Goal: Task Accomplishment & Management: Manage account settings

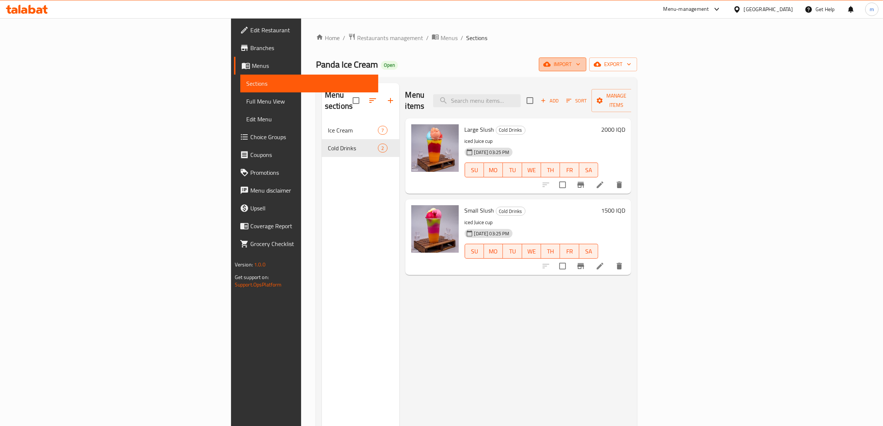
click at [580, 60] on span "import" at bounding box center [563, 64] width 36 height 9
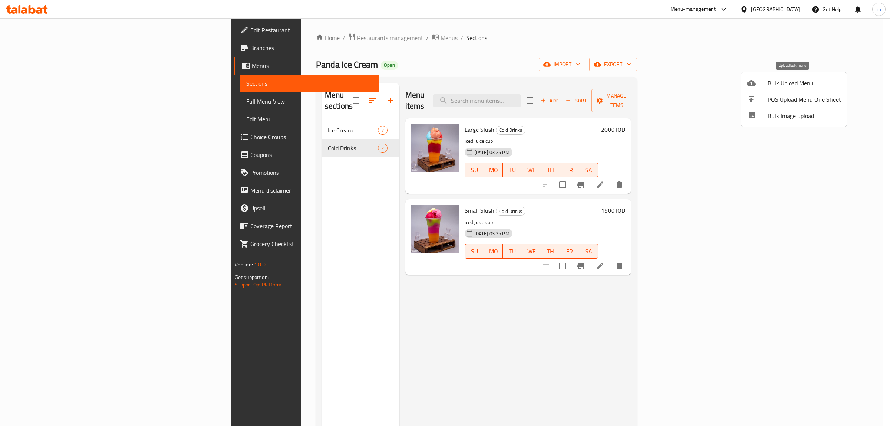
click at [792, 86] on span "Bulk Upload Menu" at bounding box center [803, 83] width 73 height 9
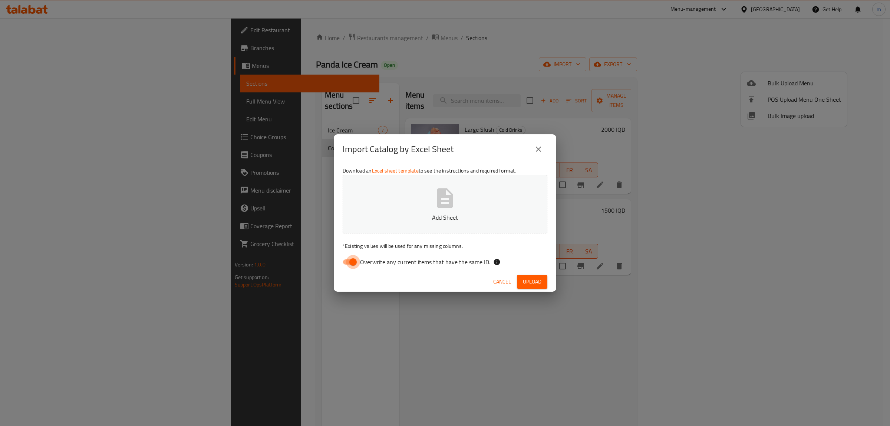
click at [352, 258] on input "Overwrite any current items that have the same ID." at bounding box center [353, 262] width 42 height 14
checkbox input "false"
click at [409, 213] on p "Add Sheet" at bounding box center [445, 217] width 182 height 9
click at [528, 283] on span "Upload" at bounding box center [532, 281] width 19 height 9
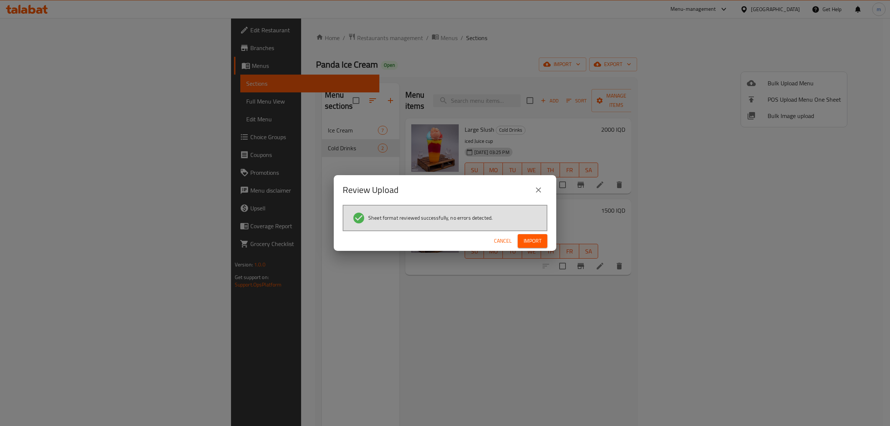
click at [534, 238] on span "Import" at bounding box center [532, 240] width 18 height 9
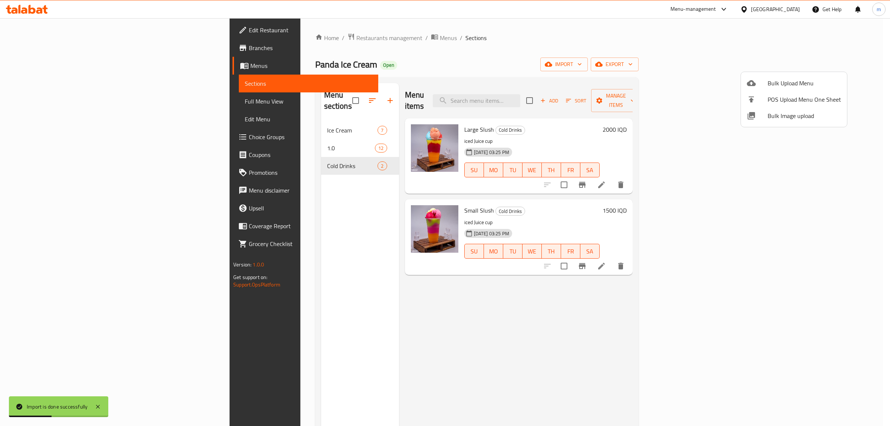
click at [236, 132] on div at bounding box center [445, 213] width 890 height 426
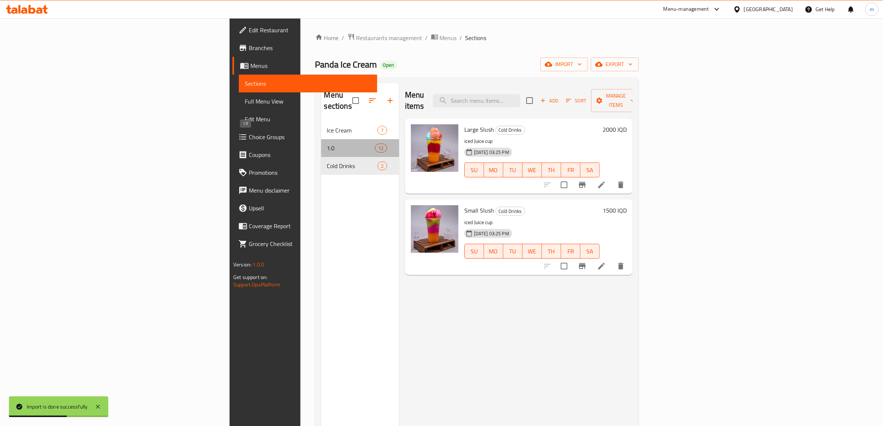
click at [327, 143] on span "1.0" at bounding box center [351, 147] width 48 height 9
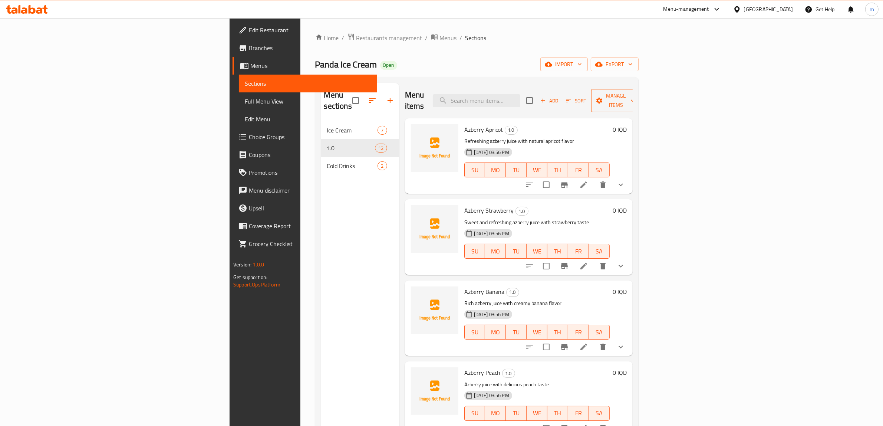
click at [635, 95] on span "Manage items" at bounding box center [616, 100] width 38 height 19
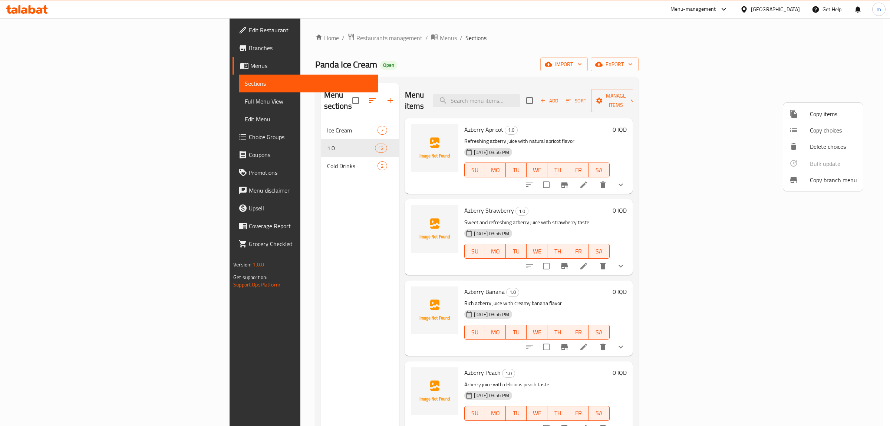
click at [730, 93] on div at bounding box center [445, 213] width 890 height 426
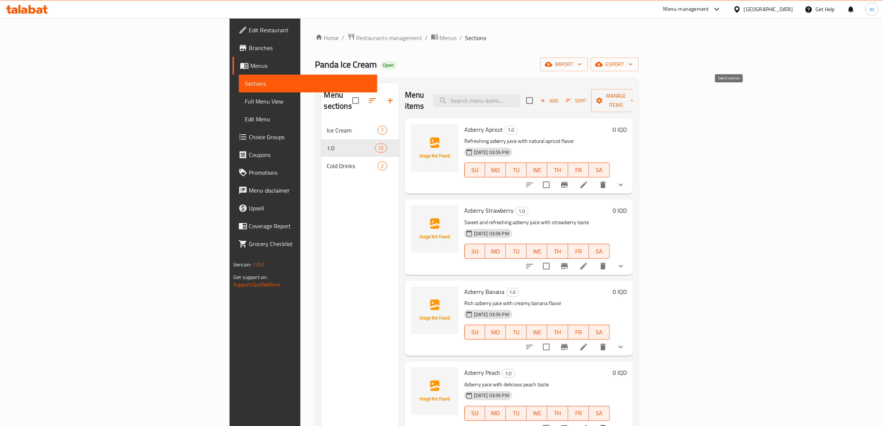
click at [537, 95] on input "checkbox" at bounding box center [530, 101] width 16 height 16
checkbox input "true"
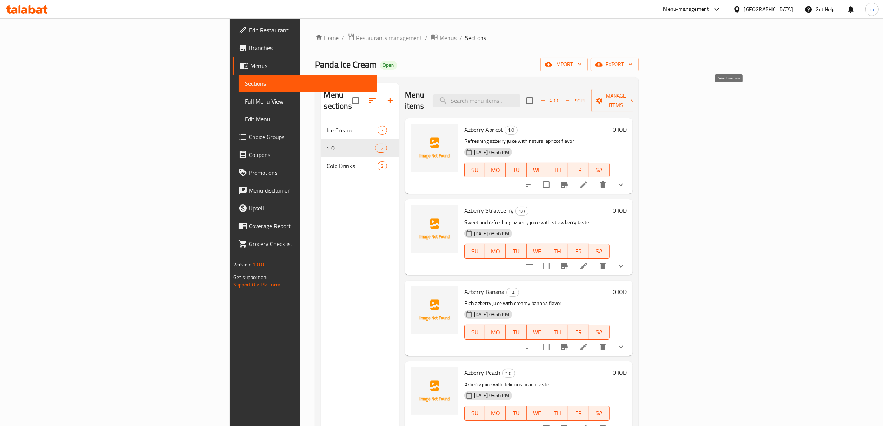
checkbox input "true"
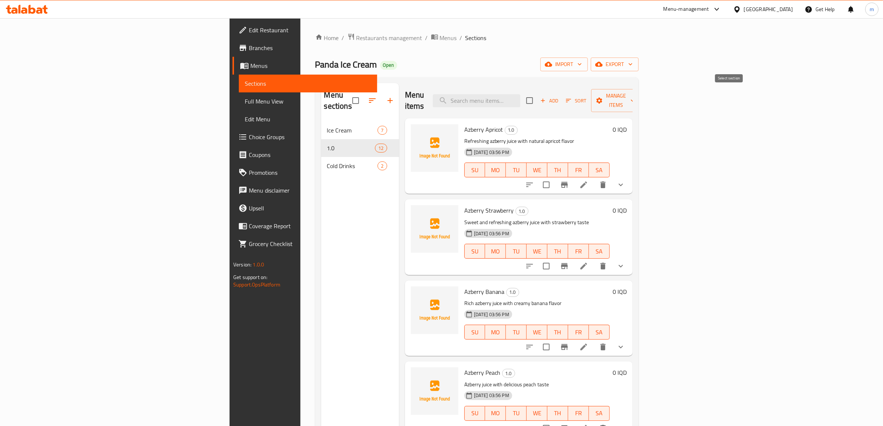
checkbox input "true"
click at [635, 93] on span "Manage items" at bounding box center [616, 100] width 38 height 19
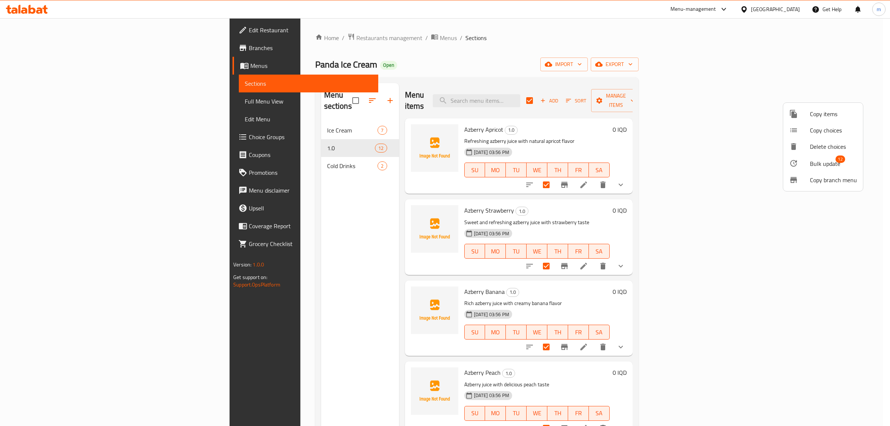
click at [831, 163] on span "Bulk update" at bounding box center [825, 163] width 30 height 9
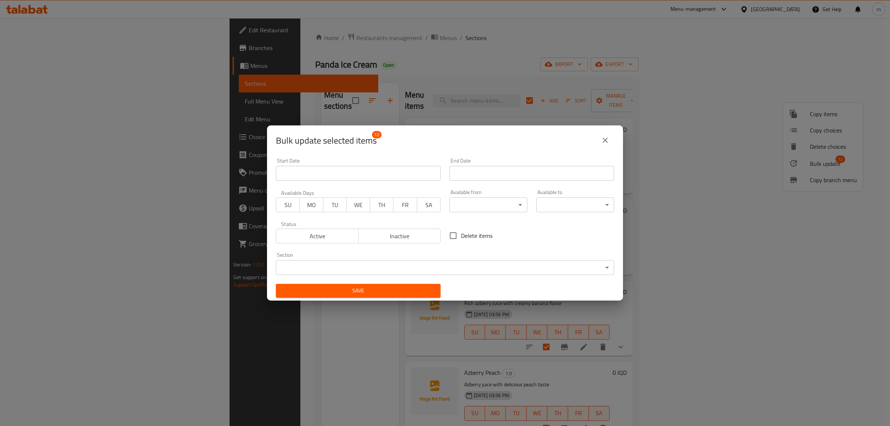
click at [439, 269] on body "​ Menu-management [GEOGRAPHIC_DATA] Get Help m Edit Restaurant Branches Menus S…" at bounding box center [445, 221] width 890 height 407
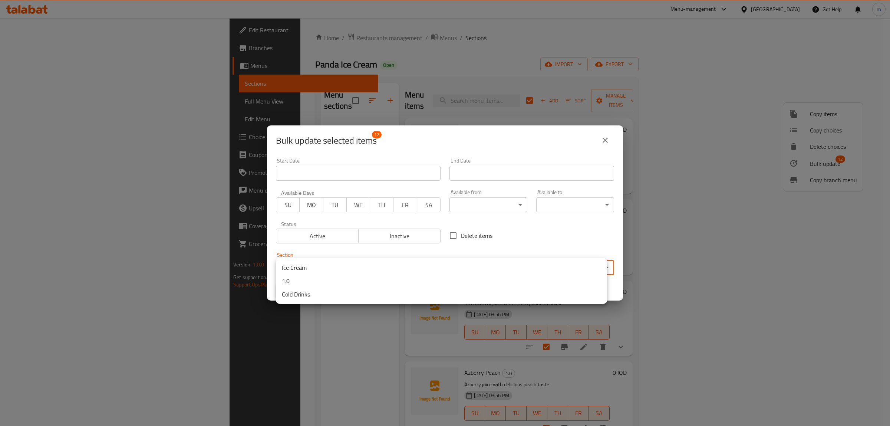
click at [328, 292] on li "Cold Drinks" at bounding box center [441, 293] width 331 height 13
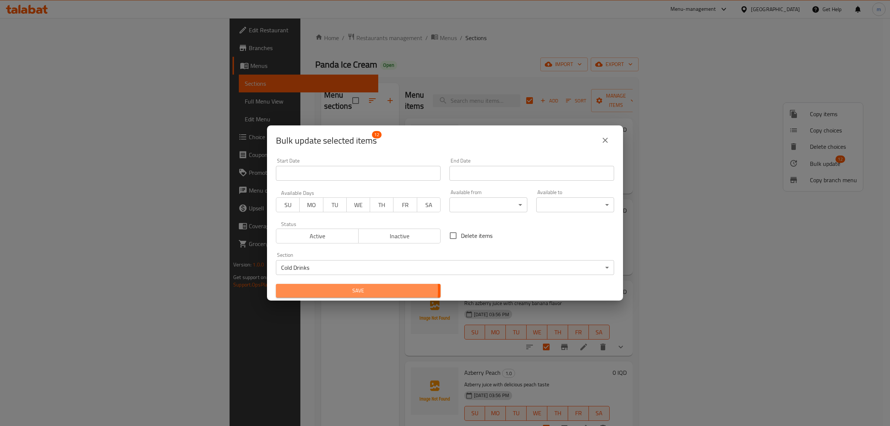
click at [330, 290] on span "Save" at bounding box center [358, 290] width 153 height 9
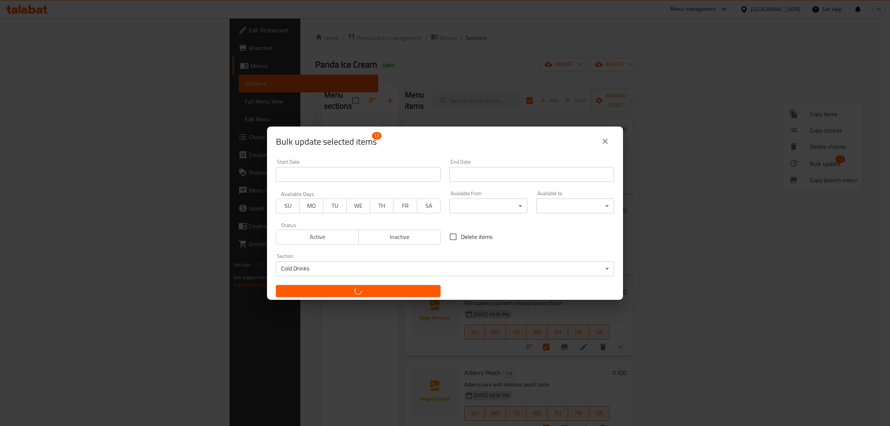
checkbox input "false"
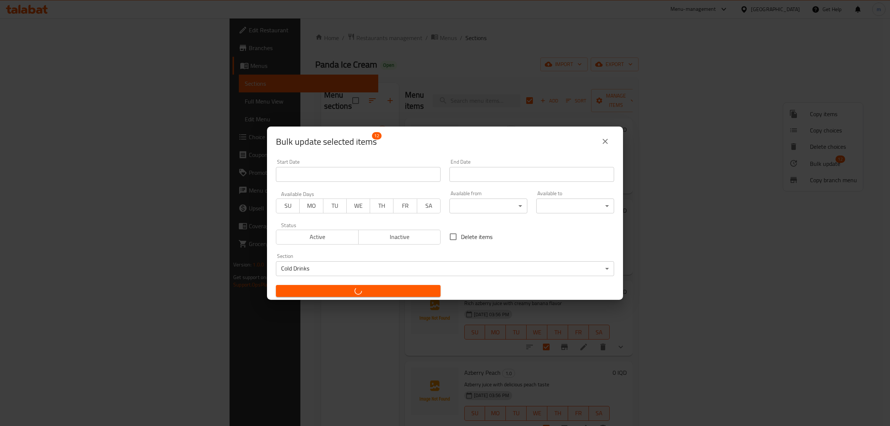
checkbox input "false"
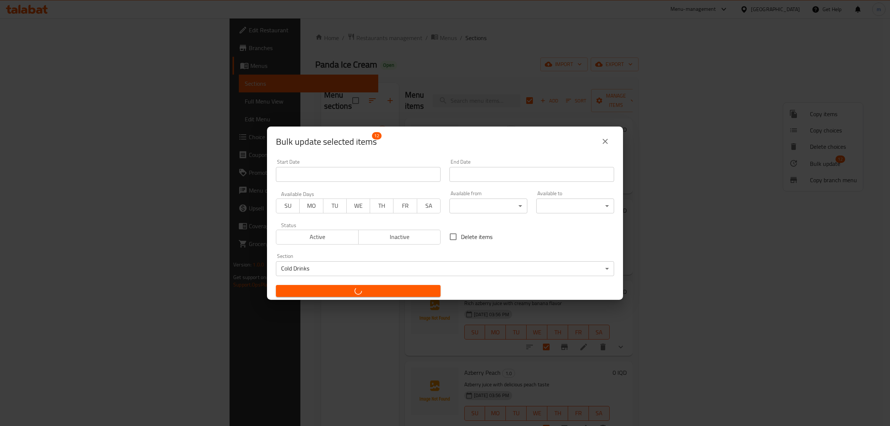
checkbox input "false"
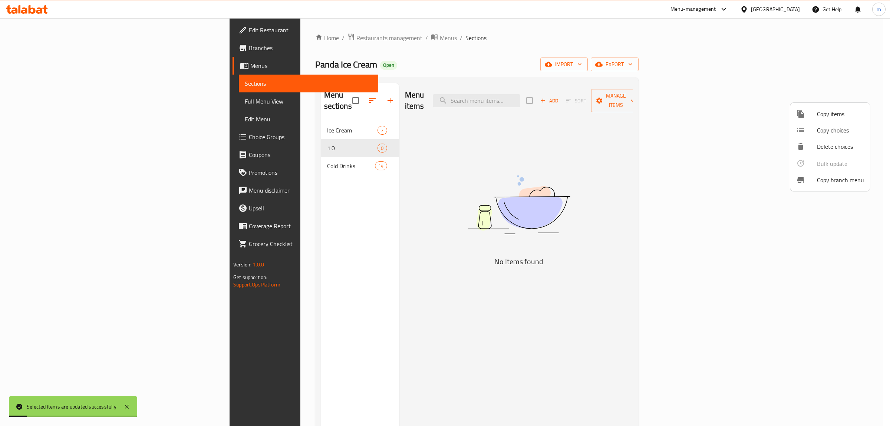
click at [311, 138] on div at bounding box center [445, 213] width 890 height 426
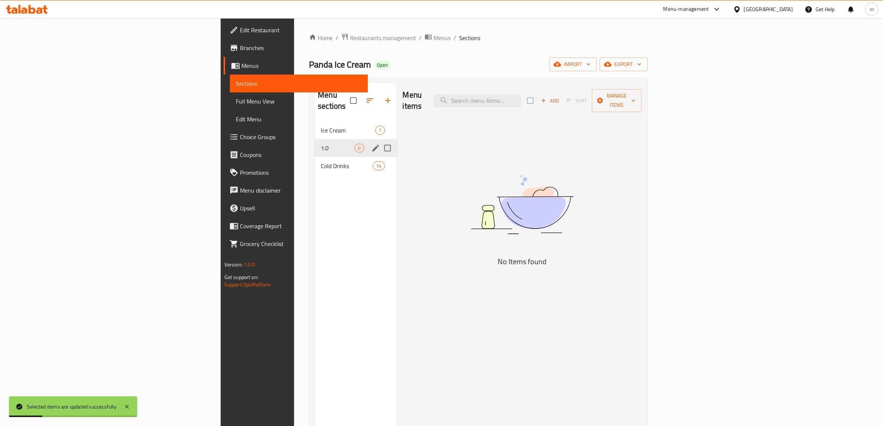
click at [380, 140] on input "Menu sections" at bounding box center [388, 148] width 16 height 16
checkbox input "true"
click at [361, 96] on icon "button" at bounding box center [365, 100] width 9 height 9
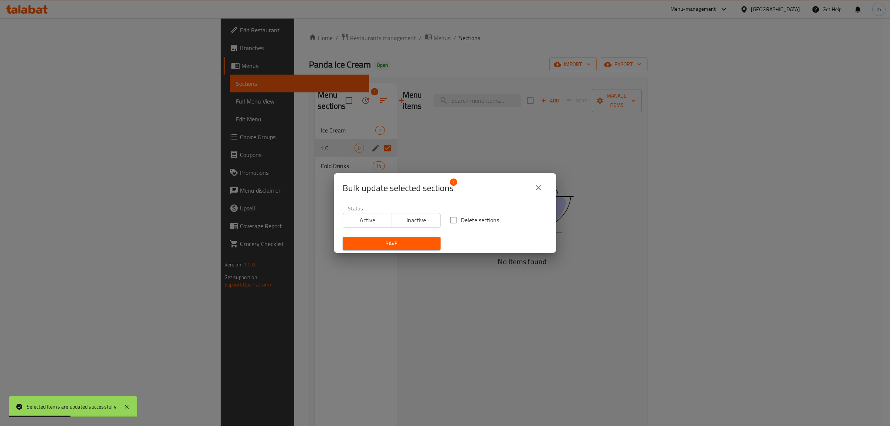
click at [449, 218] on input "Delete sections" at bounding box center [453, 220] width 16 height 16
checkbox input "true"
click at [412, 244] on span "Save" at bounding box center [391, 243] width 86 height 9
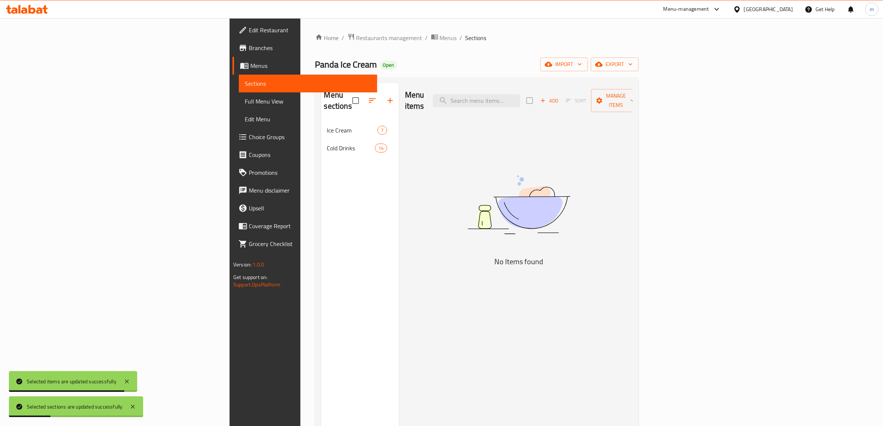
click at [239, 95] on link "Full Menu View" at bounding box center [308, 101] width 138 height 18
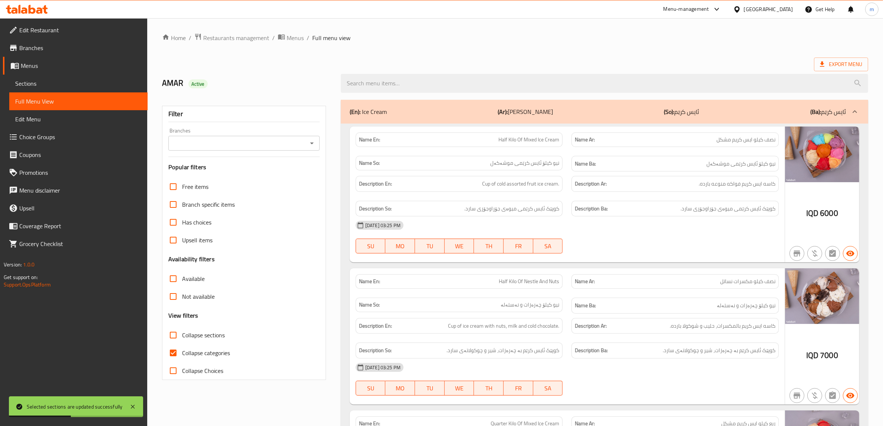
click at [308, 145] on icon "Open" at bounding box center [311, 143] width 9 height 9
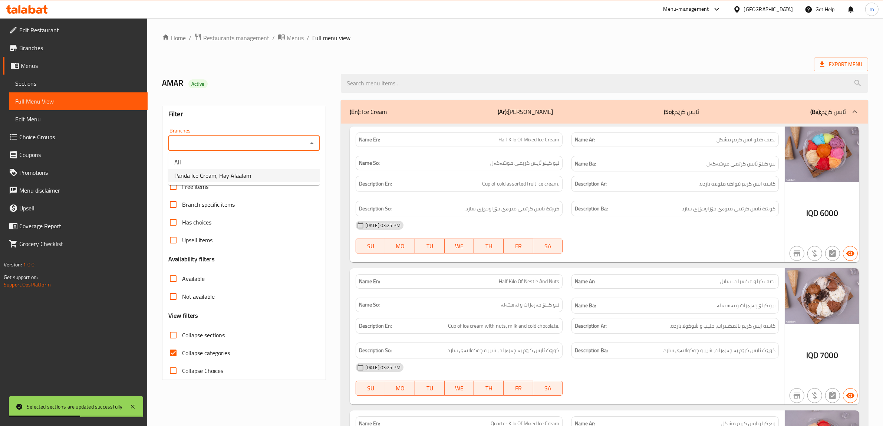
click at [266, 173] on li "Panda Ice Cream, Hay Alaalam" at bounding box center [243, 175] width 151 height 13
type input "Panda Ice Cream, Hay Alaalam"
click at [172, 352] on input "Collapse categories" at bounding box center [173, 353] width 18 height 18
checkbox input "false"
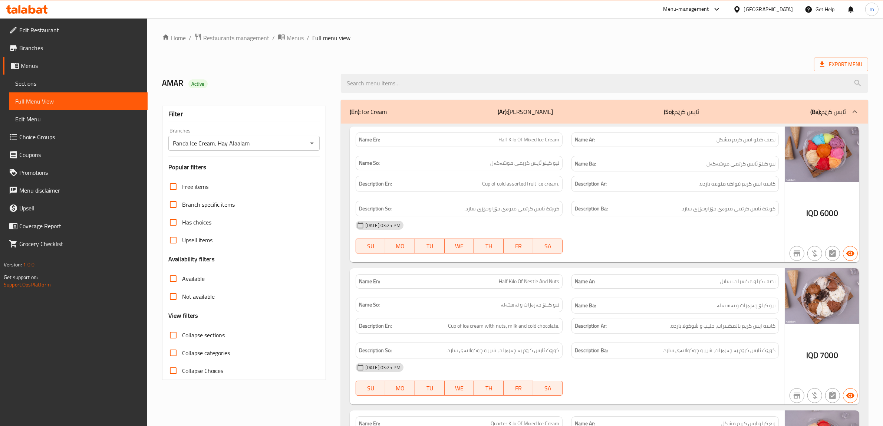
click at [417, 109] on div "(En): Ice Cream (Ar): الايس كريم (So): ئایس کرێم (Ba): ئایس کرێم" at bounding box center [598, 111] width 496 height 9
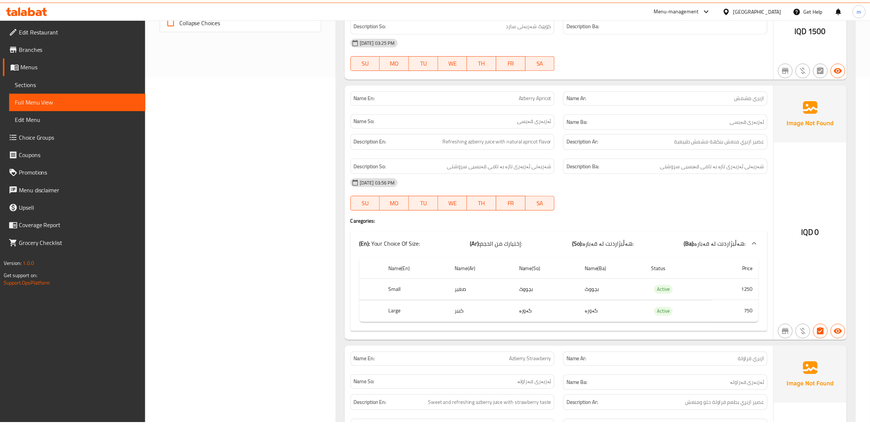
scroll to position [371, 0]
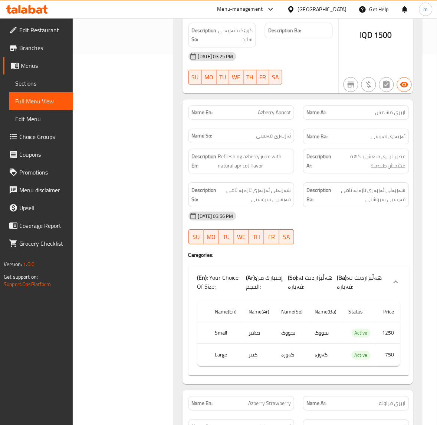
drag, startPoint x: 101, startPoint y: 193, endPoint x: 79, endPoint y: 193, distance: 22.6
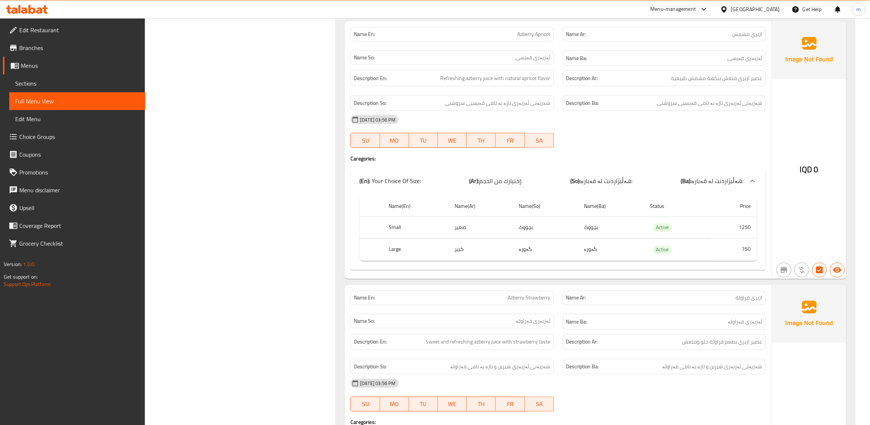
scroll to position [432, 0]
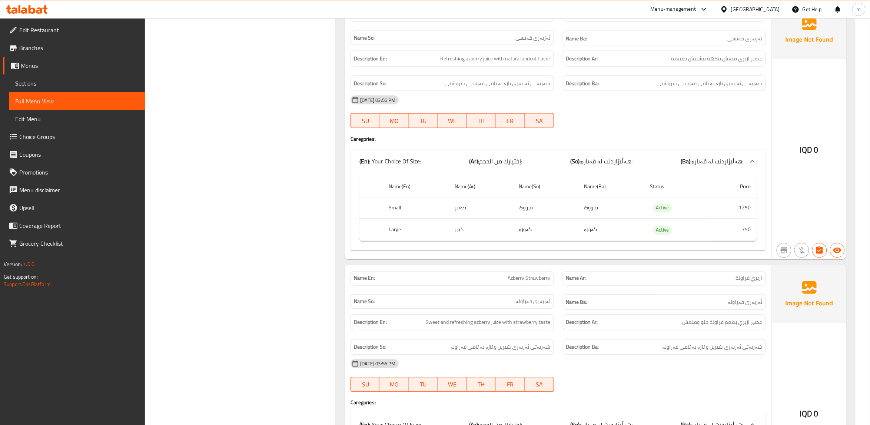
click at [48, 132] on span "Choice Groups" at bounding box center [79, 136] width 120 height 9
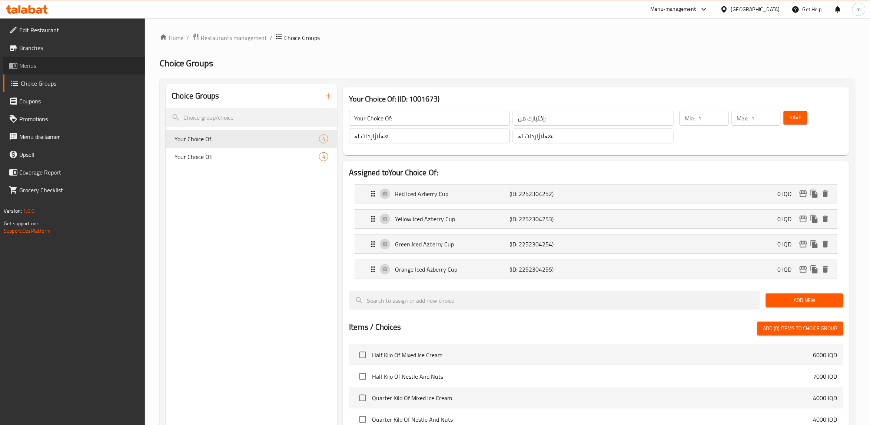
click at [46, 65] on span "Menus" at bounding box center [79, 65] width 120 height 9
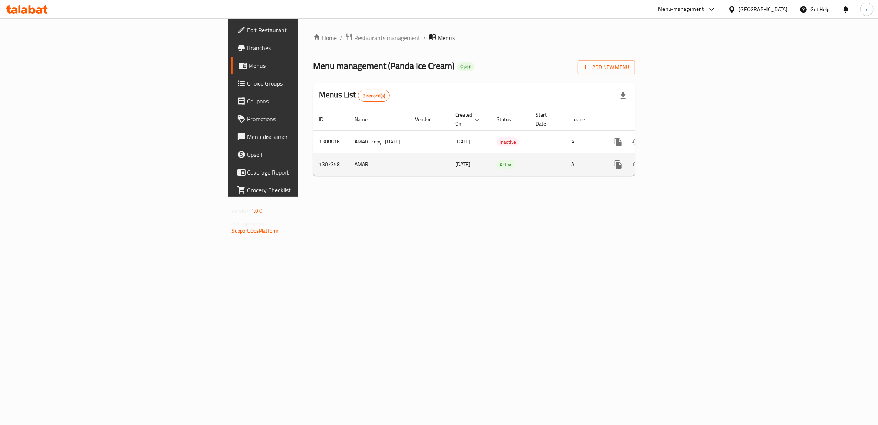
click at [686, 156] on td "enhanced table" at bounding box center [644, 164] width 83 height 23
click at [676, 160] on icon "enhanced table" at bounding box center [671, 164] width 9 height 9
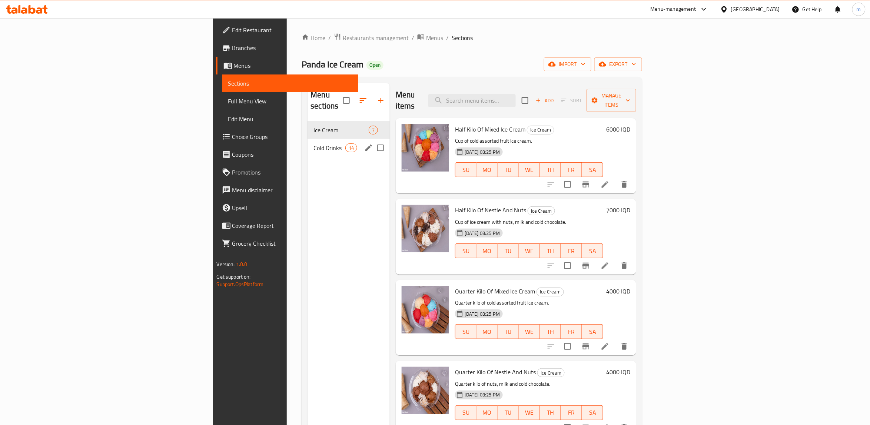
click at [308, 139] on div "Cold Drinks 14" at bounding box center [349, 148] width 82 height 18
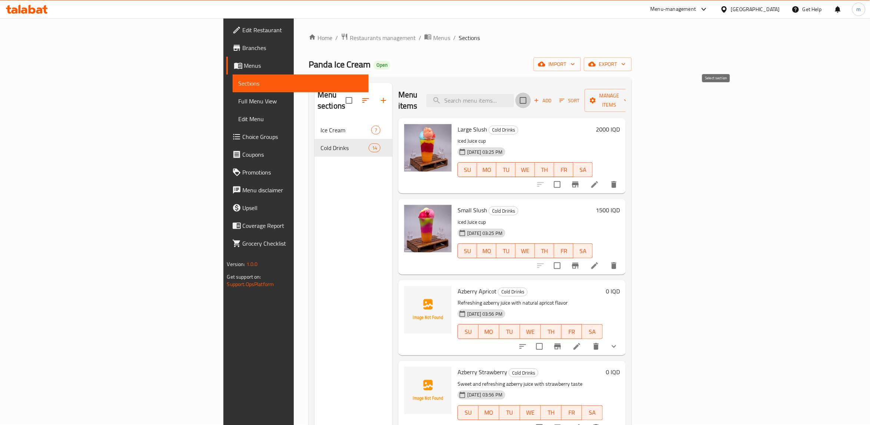
click at [531, 97] on input "checkbox" at bounding box center [524, 101] width 16 height 16
checkbox input "true"
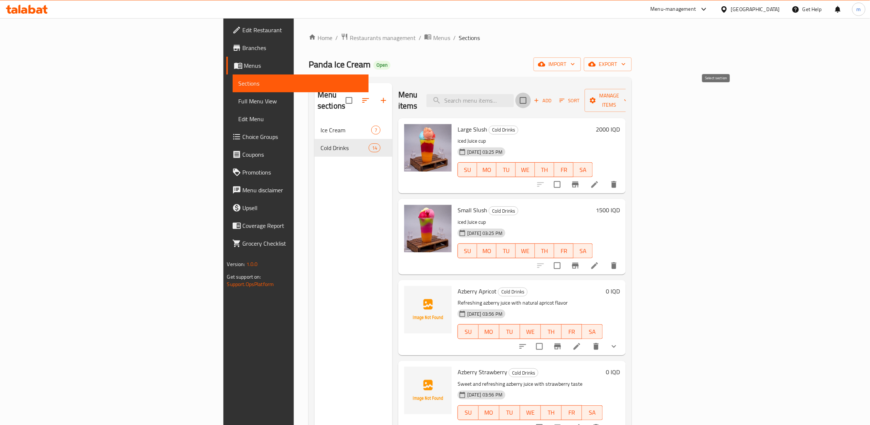
checkbox input "true"
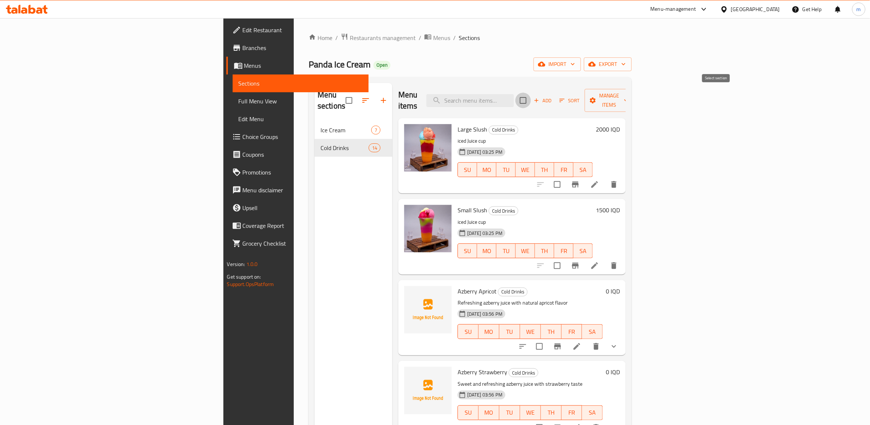
checkbox input "true"
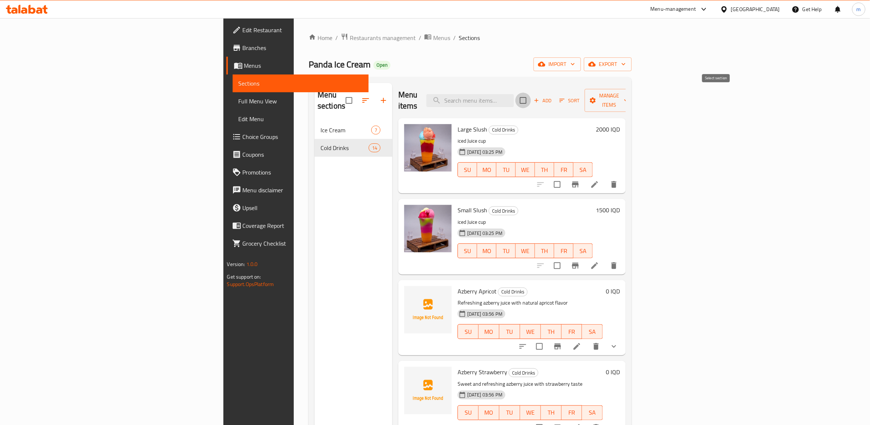
checkbox input "true"
click at [565, 258] on input "checkbox" at bounding box center [558, 266] width 16 height 16
checkbox input "false"
click at [565, 177] on input "checkbox" at bounding box center [558, 185] width 16 height 16
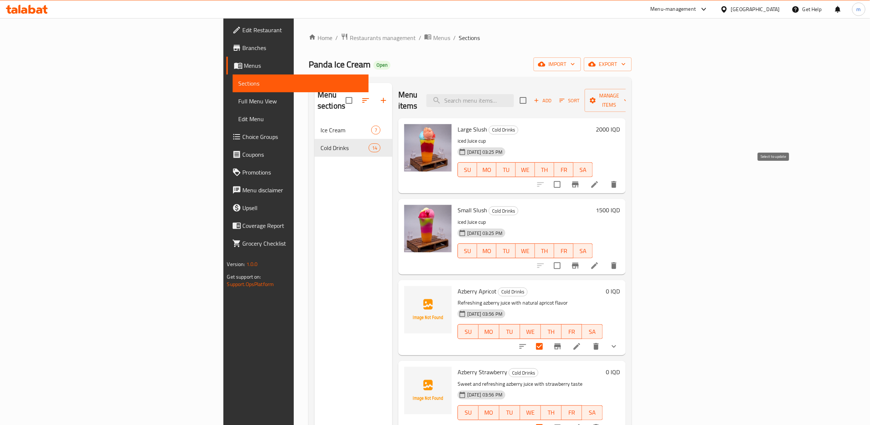
click at [565, 177] on input "checkbox" at bounding box center [558, 185] width 16 height 16
checkbox input "false"
click at [629, 95] on span "Manage items" at bounding box center [610, 100] width 38 height 19
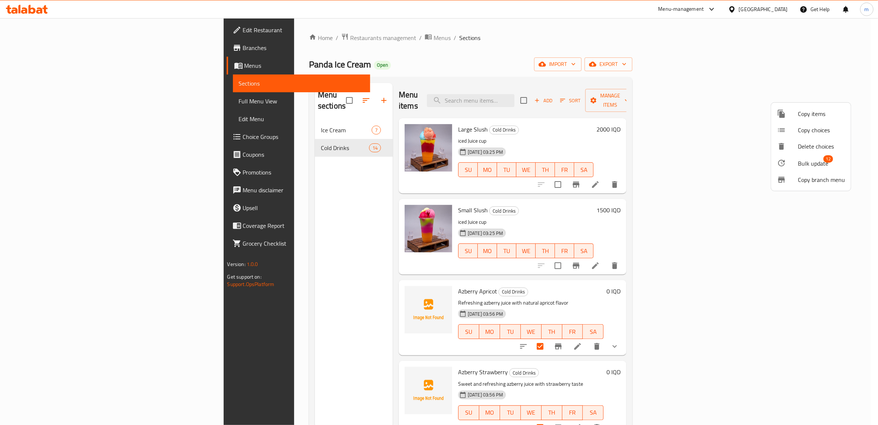
click at [806, 159] on span "Bulk update" at bounding box center [812, 163] width 30 height 9
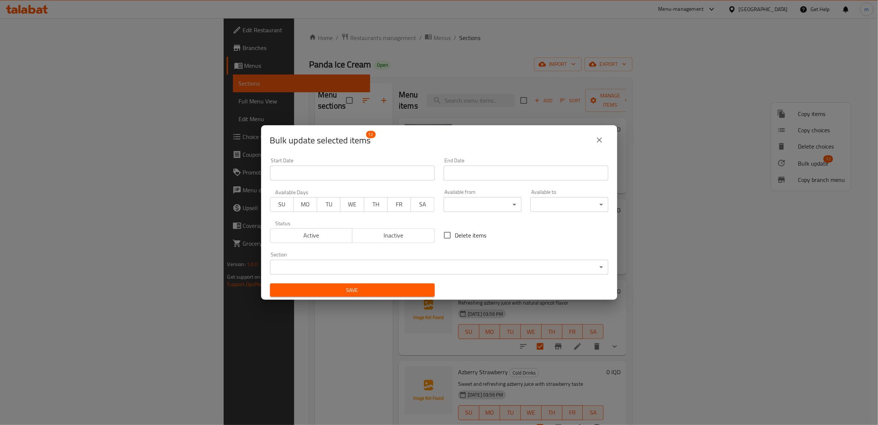
click at [442, 233] on input "Delete items" at bounding box center [447, 236] width 16 height 16
checkbox input "true"
click at [385, 288] on span "Save" at bounding box center [352, 290] width 153 height 9
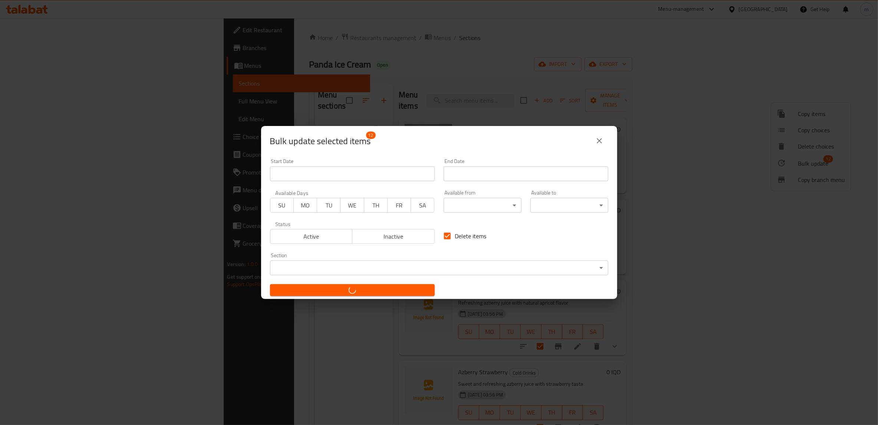
checkbox input "false"
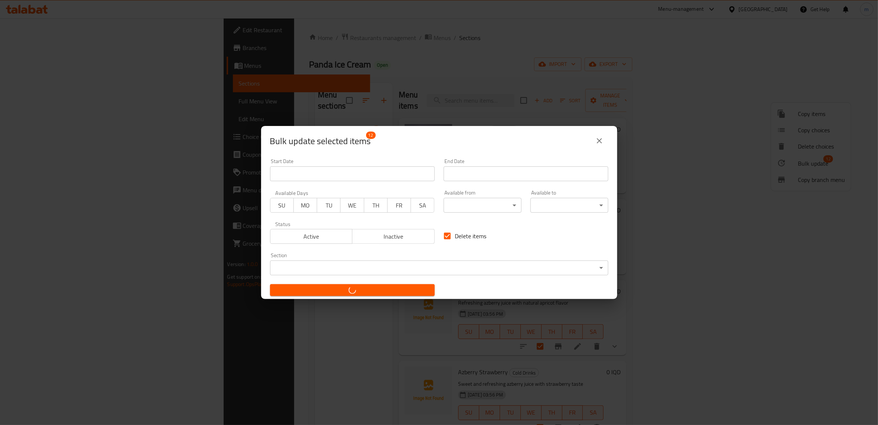
checkbox input "false"
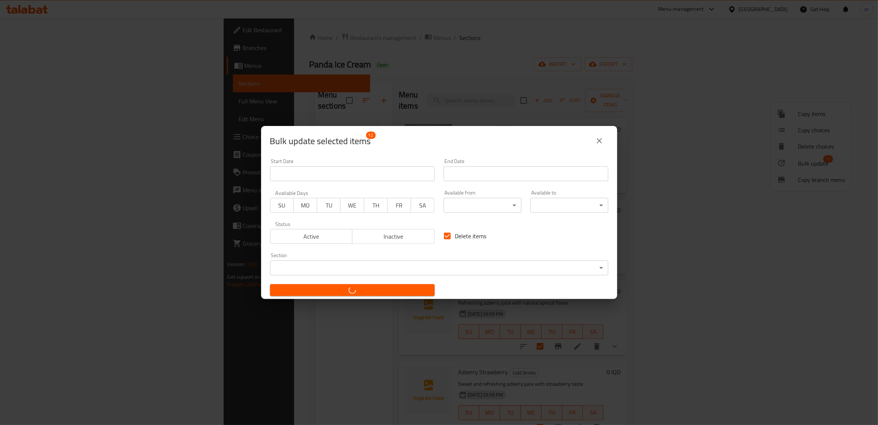
checkbox input "false"
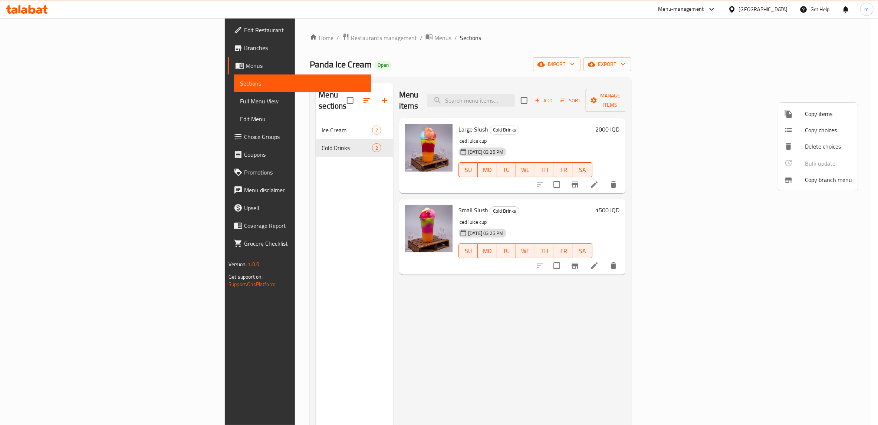
click at [599, 57] on div at bounding box center [439, 212] width 878 height 425
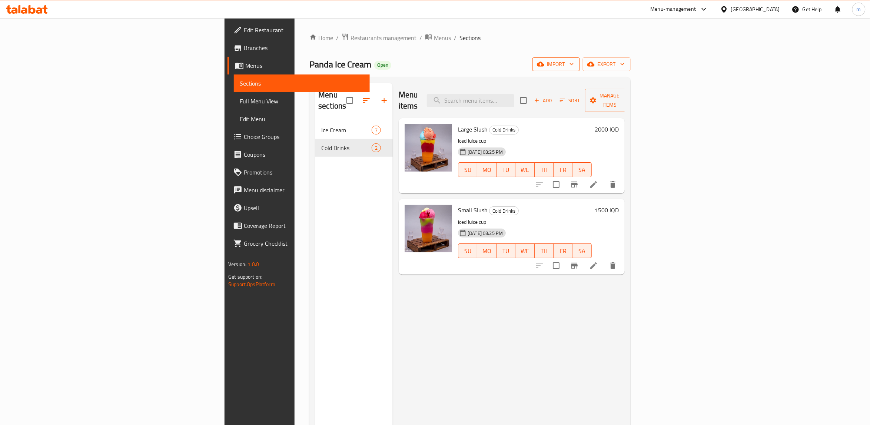
click at [576, 67] on icon "button" at bounding box center [571, 63] width 7 height 7
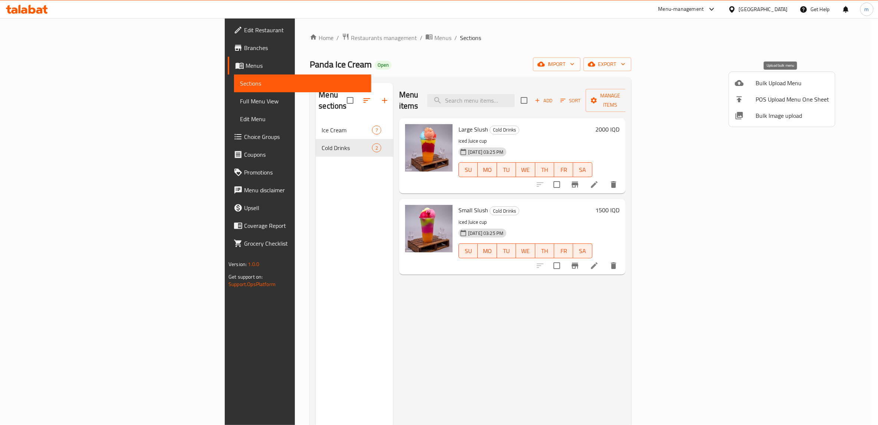
click at [766, 85] on span "Bulk Upload Menu" at bounding box center [791, 83] width 73 height 9
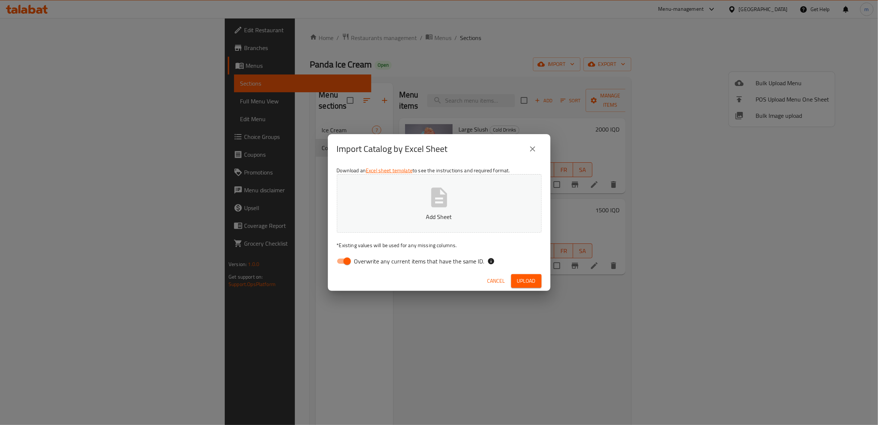
click at [342, 265] on input "Overwrite any current items that have the same ID." at bounding box center [347, 261] width 42 height 14
checkbox input "false"
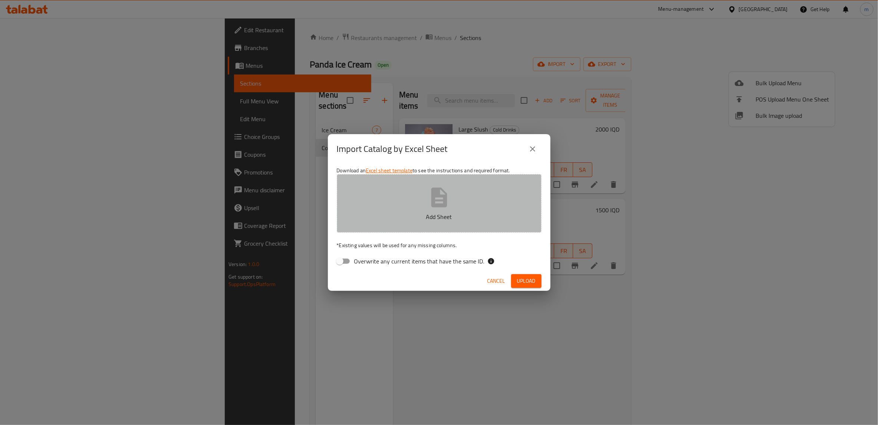
click at [395, 208] on button "Add Sheet" at bounding box center [439, 203] width 205 height 59
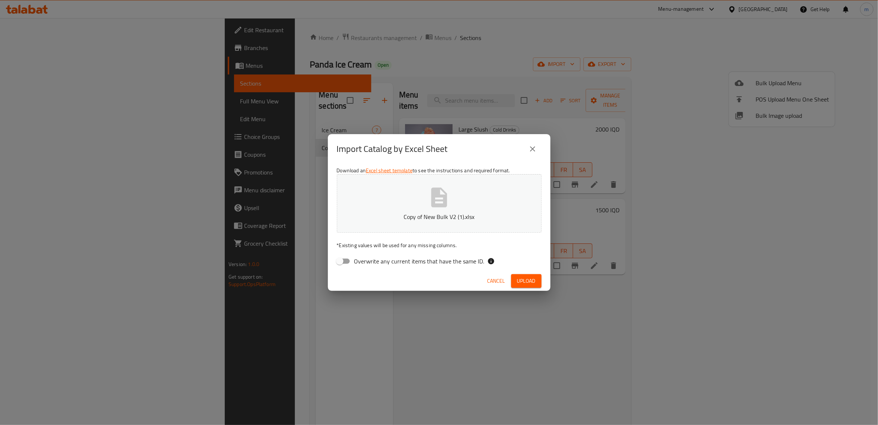
click at [519, 278] on span "Upload" at bounding box center [526, 281] width 19 height 9
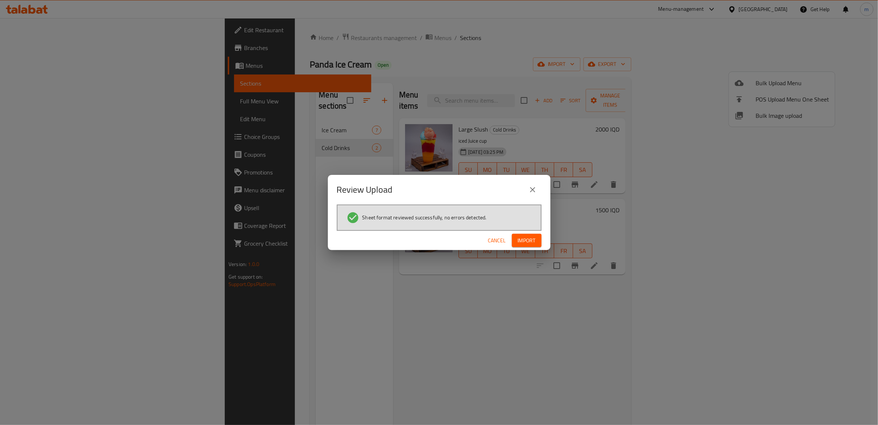
click at [522, 238] on span "Import" at bounding box center [527, 240] width 18 height 9
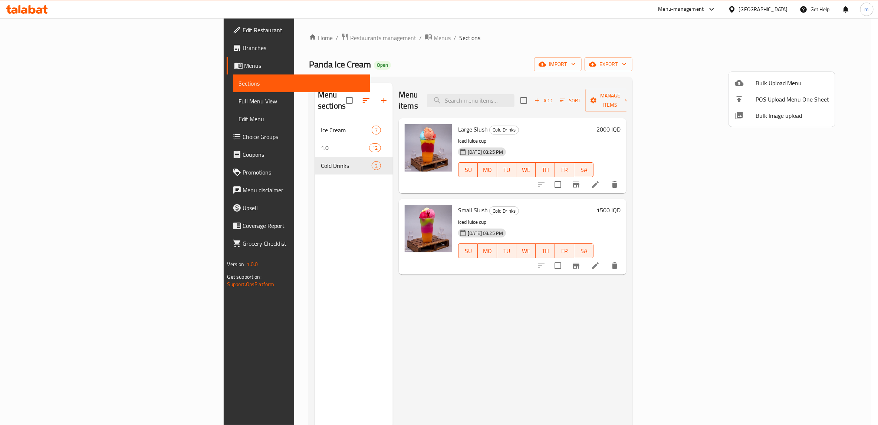
click at [252, 137] on div at bounding box center [439, 212] width 878 height 425
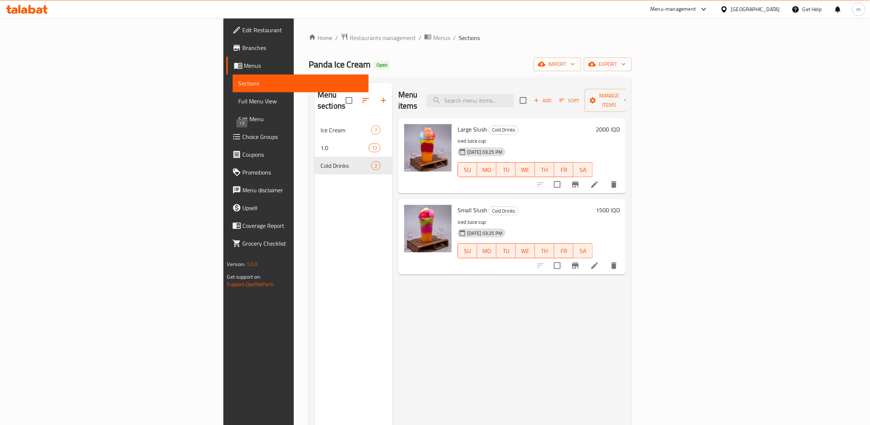
click at [321, 143] on span "1.0" at bounding box center [345, 147] width 48 height 9
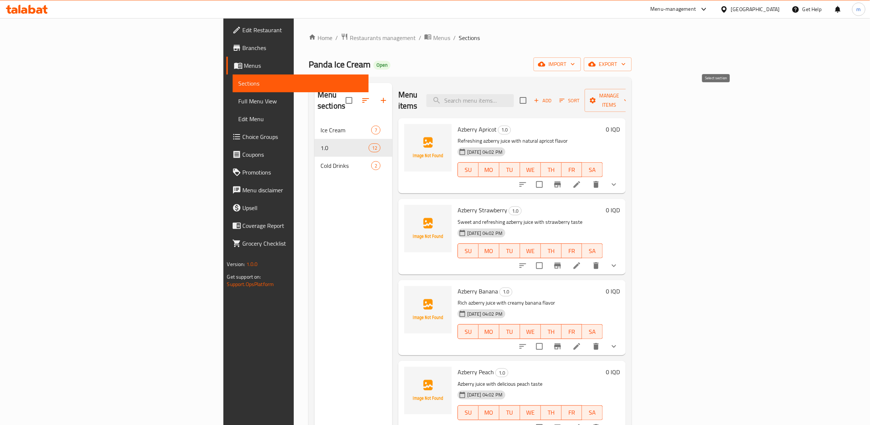
click at [531, 93] on input "checkbox" at bounding box center [524, 101] width 16 height 16
checkbox input "true"
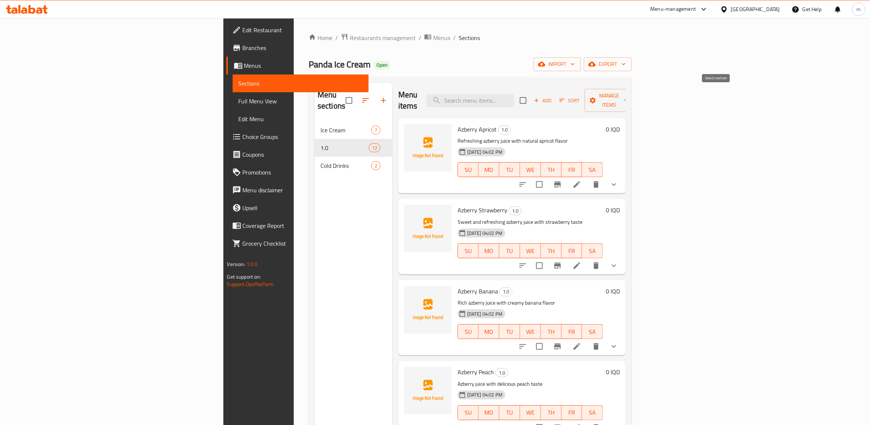
checkbox input "true"
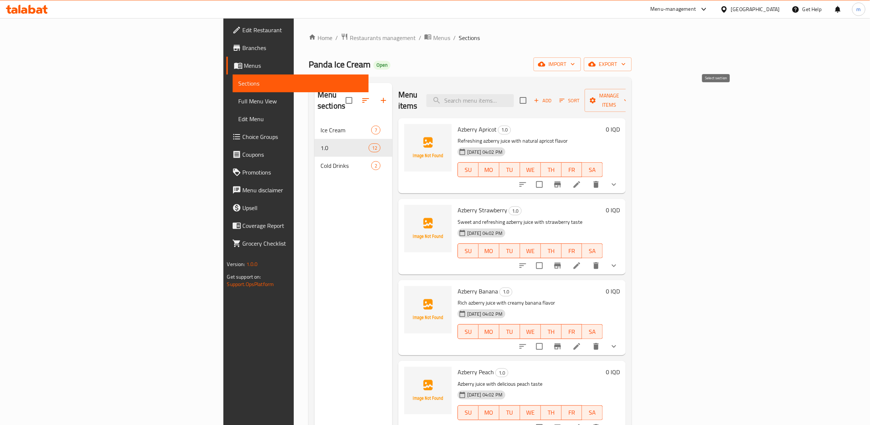
checkbox input "true"
click at [629, 91] on span "Manage items" at bounding box center [610, 100] width 38 height 19
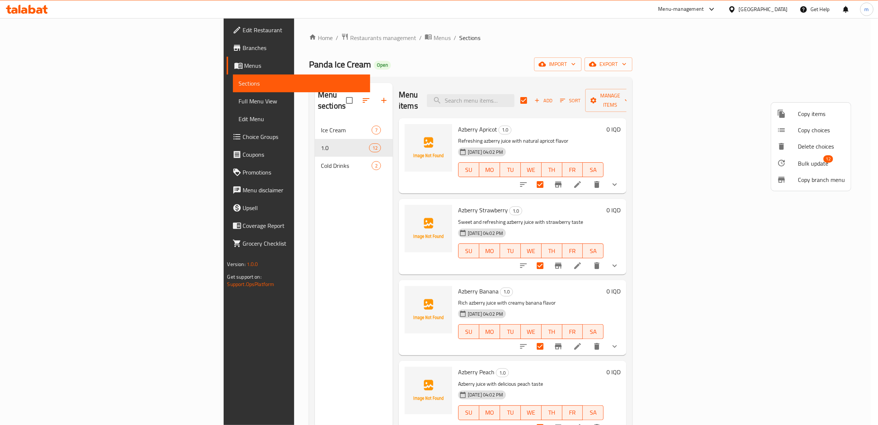
click at [796, 162] on div at bounding box center [787, 163] width 21 height 9
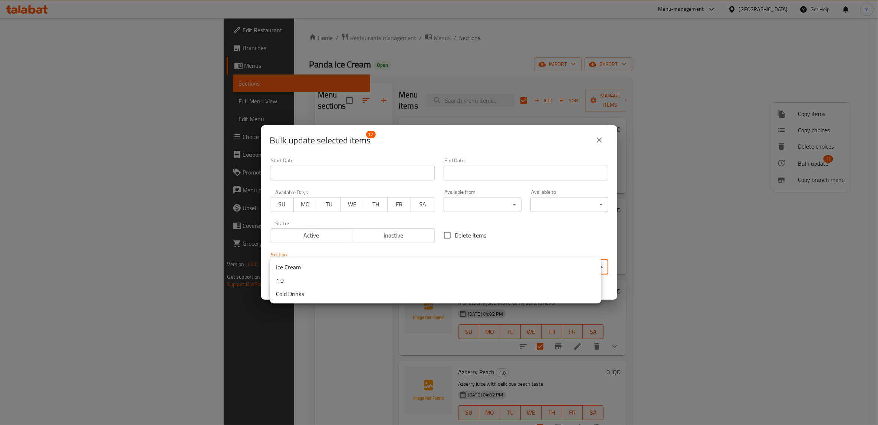
click at [410, 263] on body "​ Menu-management [GEOGRAPHIC_DATA] Get Help m Edit Restaurant Branches Menus S…" at bounding box center [439, 221] width 878 height 407
click at [316, 295] on li "Cold Drinks" at bounding box center [435, 293] width 331 height 13
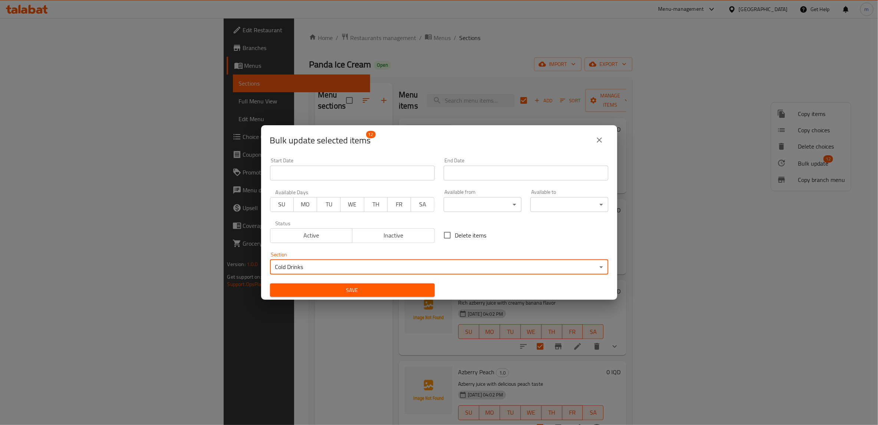
click at [321, 287] on span "Save" at bounding box center [352, 290] width 153 height 9
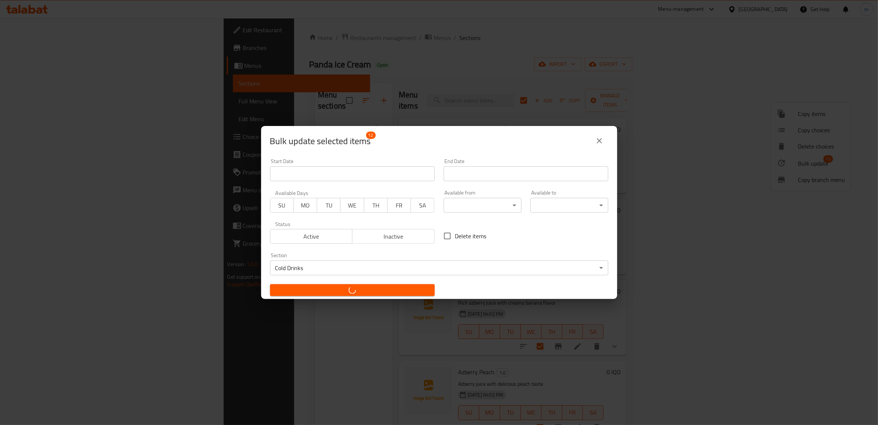
checkbox input "false"
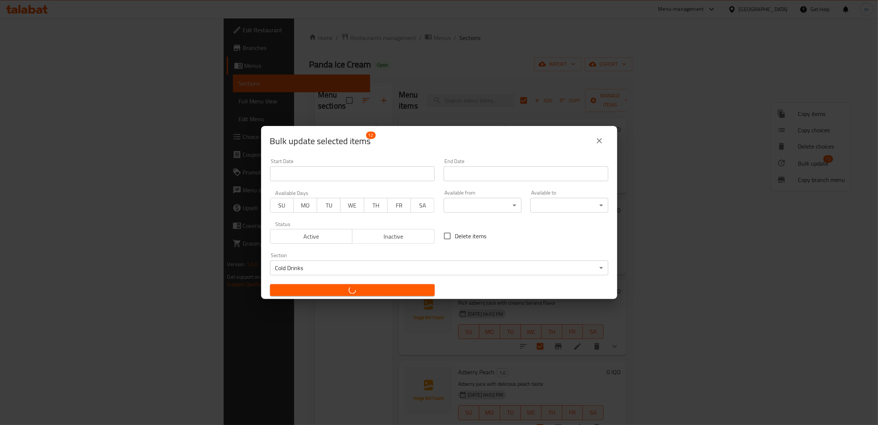
checkbox input "false"
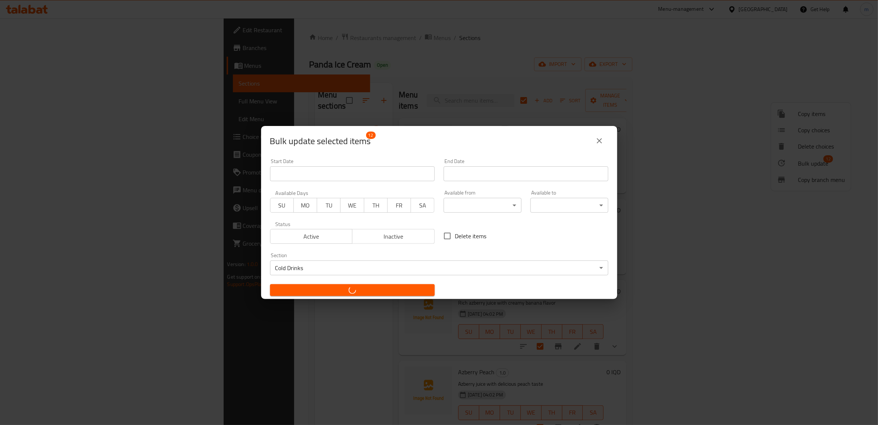
checkbox input "false"
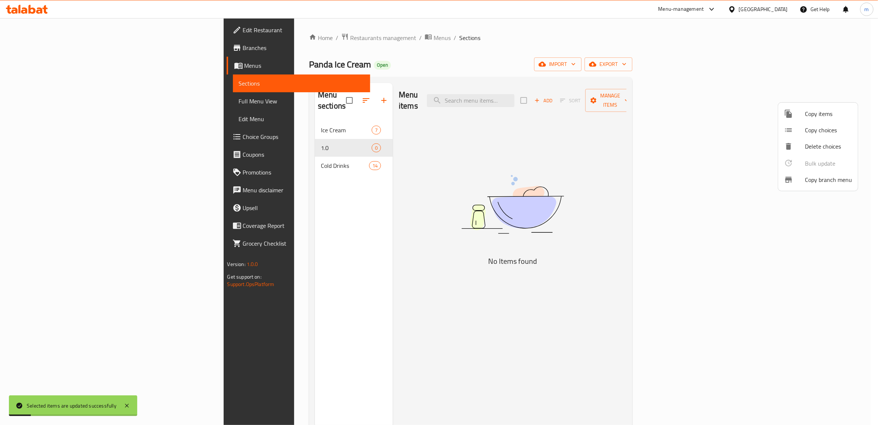
click at [222, 136] on div at bounding box center [439, 212] width 878 height 425
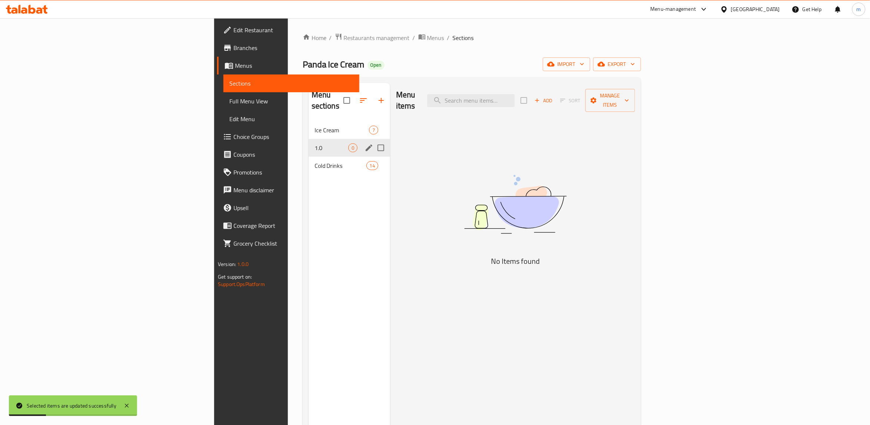
click at [373, 140] on input "Menu sections" at bounding box center [381, 148] width 16 height 16
checkbox input "true"
click at [351, 92] on button "button" at bounding box center [360, 101] width 18 height 18
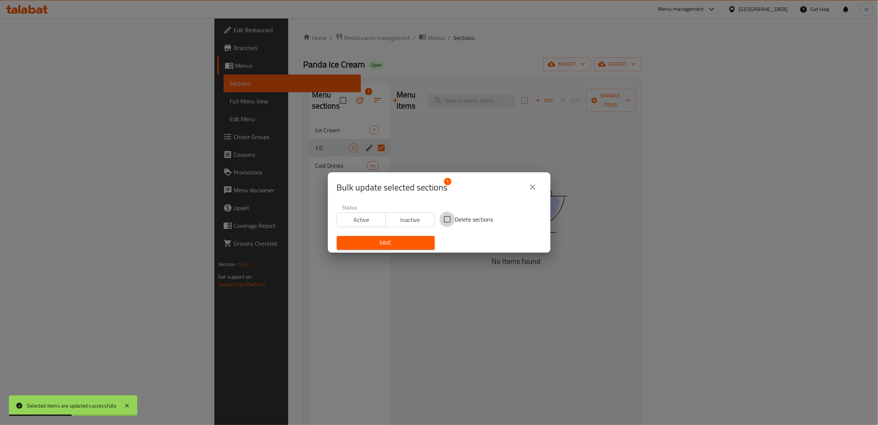
click at [444, 217] on input "Delete sections" at bounding box center [447, 220] width 16 height 16
checkbox input "true"
click at [403, 239] on span "Save" at bounding box center [386, 242] width 86 height 9
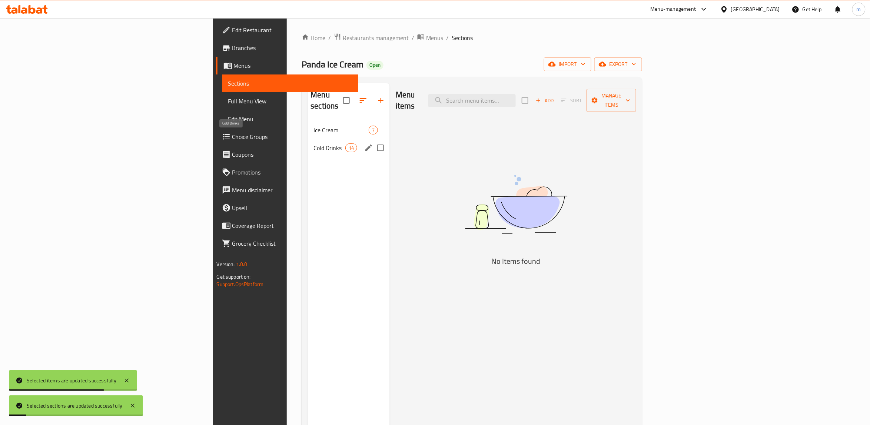
click at [314, 143] on span "Cold Drinks" at bounding box center [330, 147] width 32 height 9
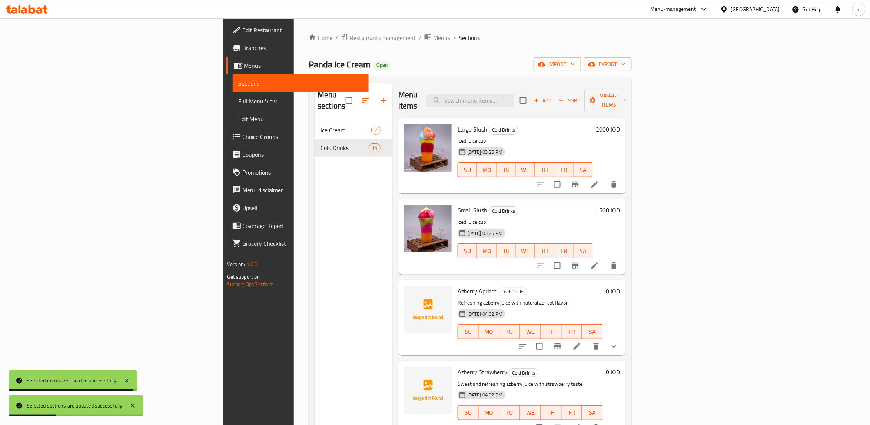
click at [239, 105] on span "Full Menu View" at bounding box center [301, 101] width 124 height 9
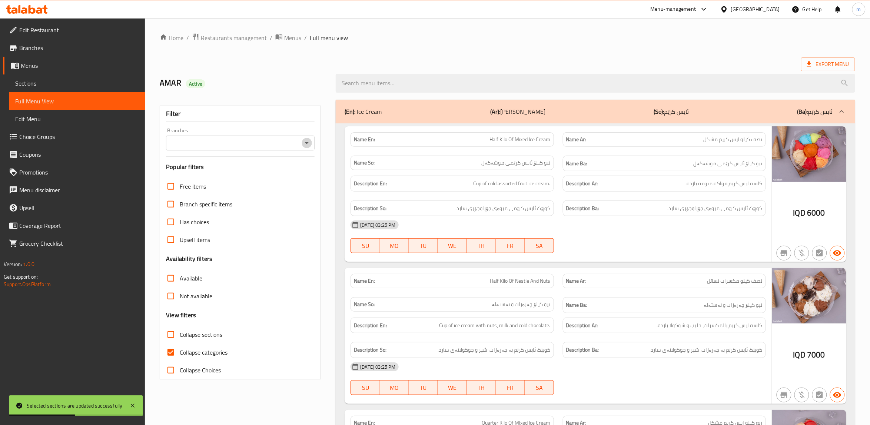
click at [309, 144] on icon "Open" at bounding box center [307, 143] width 9 height 9
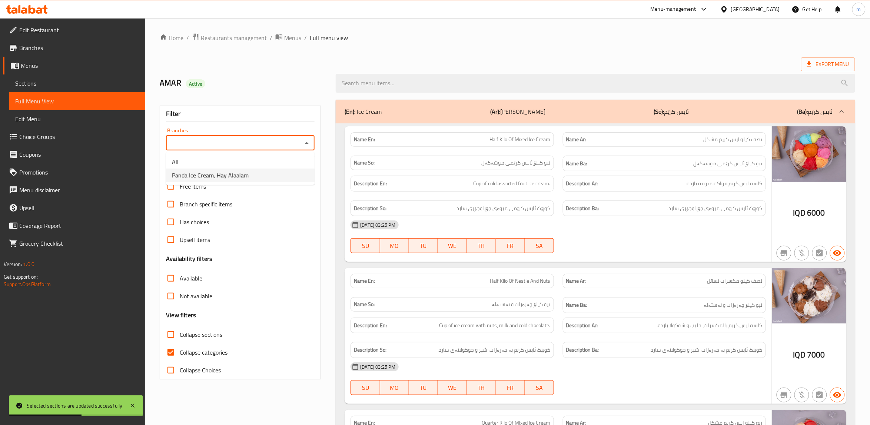
drag, startPoint x: 262, startPoint y: 176, endPoint x: 179, endPoint y: 270, distance: 124.8
click at [261, 176] on li "Panda Ice Cream, Hay Alaalam" at bounding box center [240, 175] width 149 height 13
type input "Panda Ice Cream, Hay Alaalam"
click at [174, 350] on input "Collapse categories" at bounding box center [171, 353] width 18 height 18
checkbox input "false"
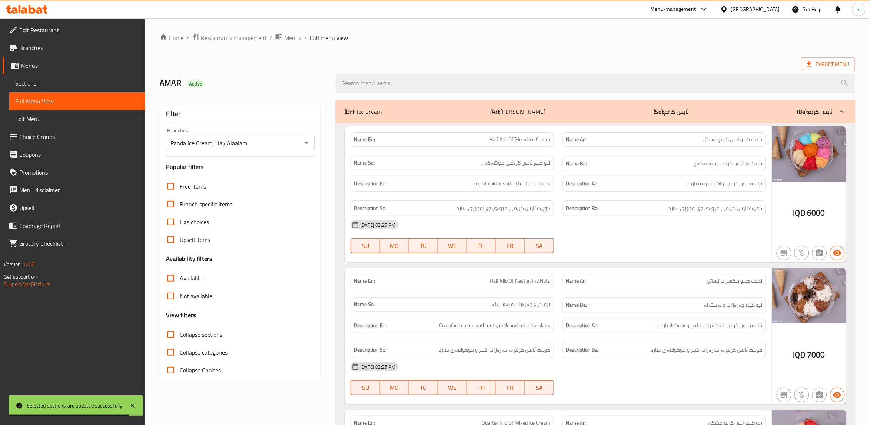
click at [535, 112] on div "(En): Ice Cream (Ar): الايس كريم (So): ئایس کرێم (Ba): ئایس کرێم" at bounding box center [589, 111] width 488 height 9
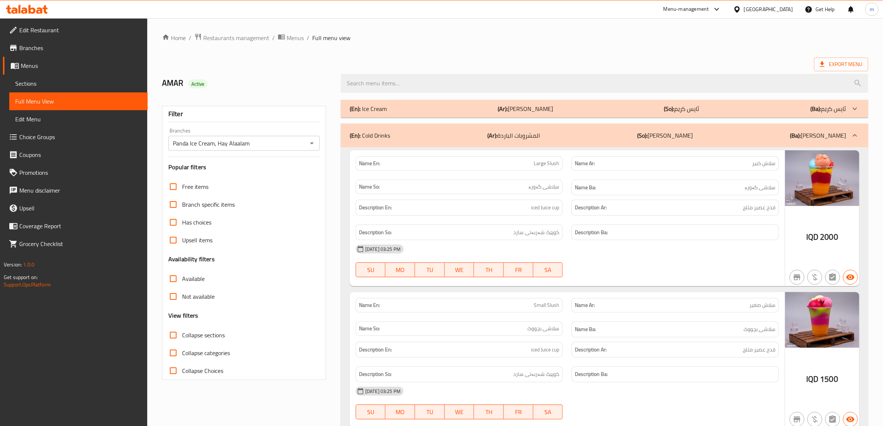
click at [251, 77] on div "AMAR Active" at bounding box center [247, 83] width 179 height 33
click at [385, 115] on div "(En): Ice Cream (Ar): الايس كريم (So): ئایس کرێم (Ba): ئایس کرێم" at bounding box center [604, 109] width 527 height 18
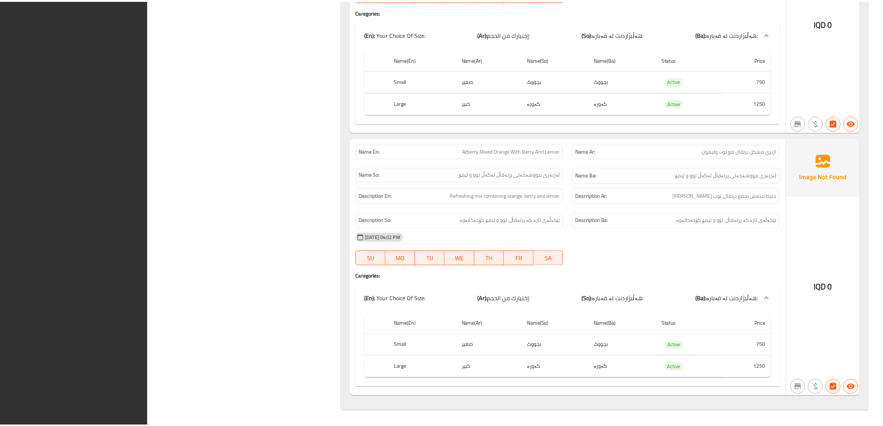
scroll to position [4232, 0]
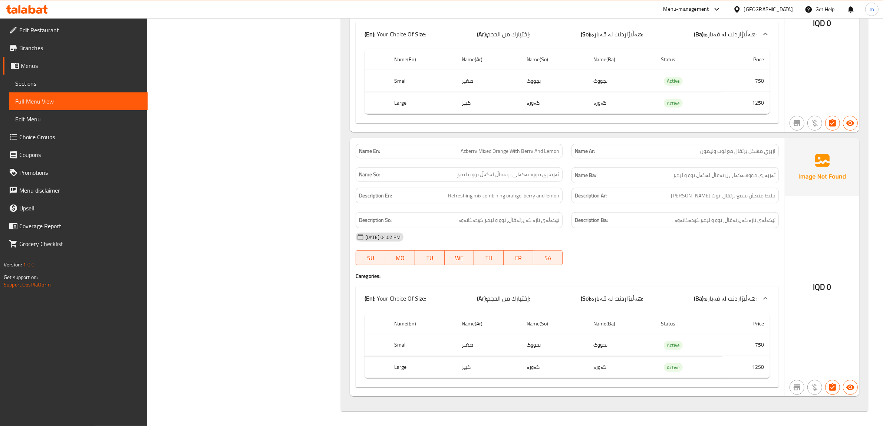
click at [40, 45] on span "Branches" at bounding box center [80, 47] width 122 height 9
